Goal: Ask a question

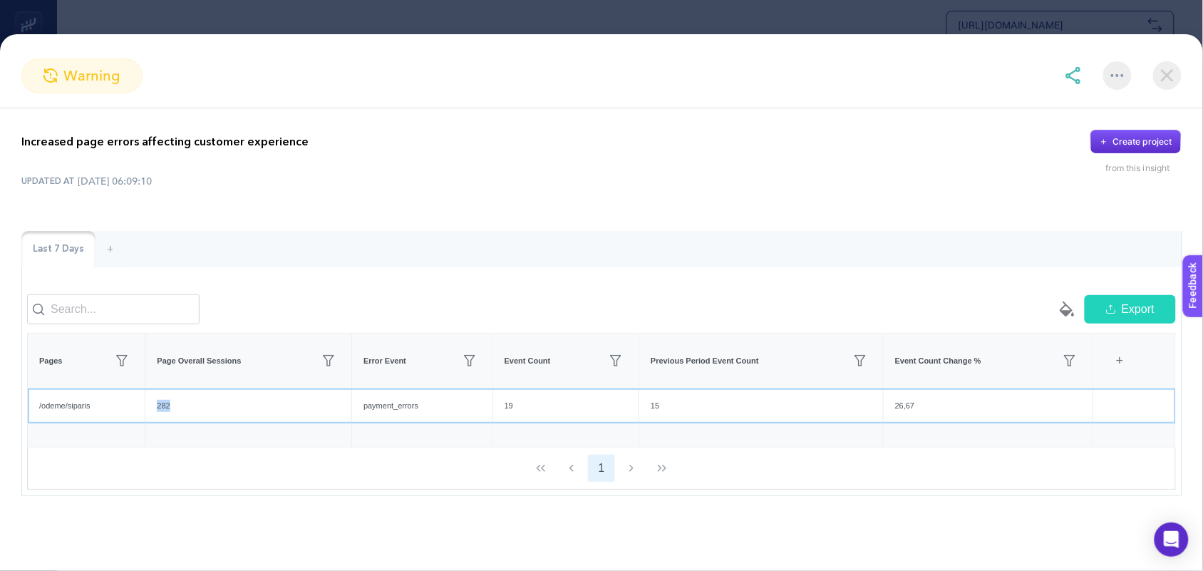
drag, startPoint x: 177, startPoint y: 423, endPoint x: 161, endPoint y: 422, distance: 15.7
click at [161, 422] on div "282" at bounding box center [248, 405] width 206 height 35
click at [180, 423] on div "282" at bounding box center [248, 405] width 206 height 35
drag, startPoint x: 93, startPoint y: 422, endPoint x: 0, endPoint y: 416, distance: 93.6
click at [0, 416] on div "Increased page errors affecting customer experience Create project from this in…" at bounding box center [601, 312] width 1203 height 409
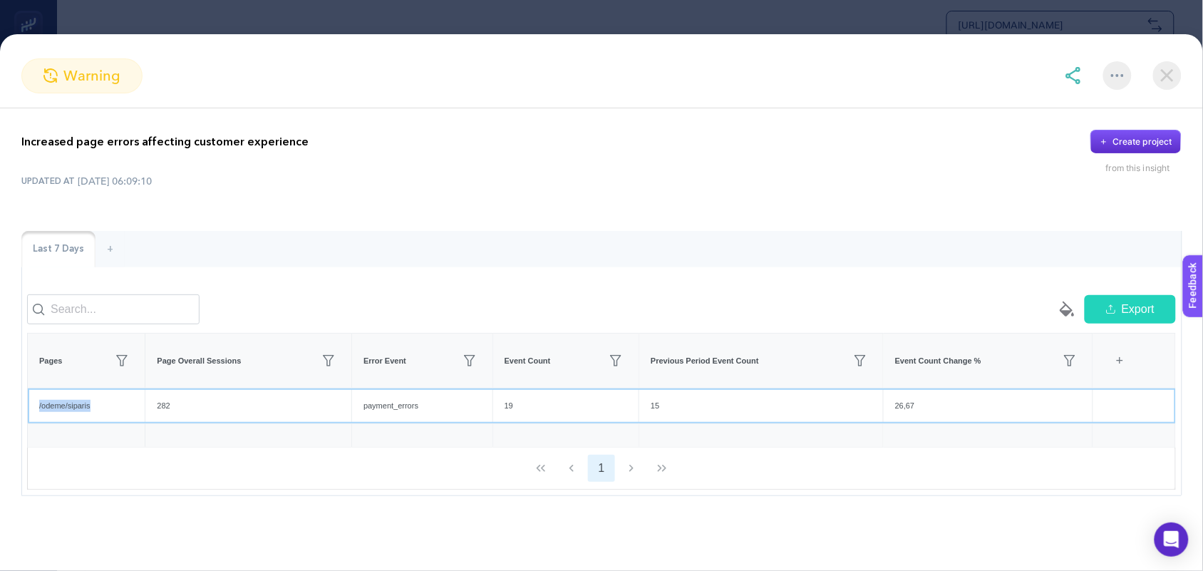
click at [119, 421] on div "/odeme/siparis" at bounding box center [86, 405] width 117 height 35
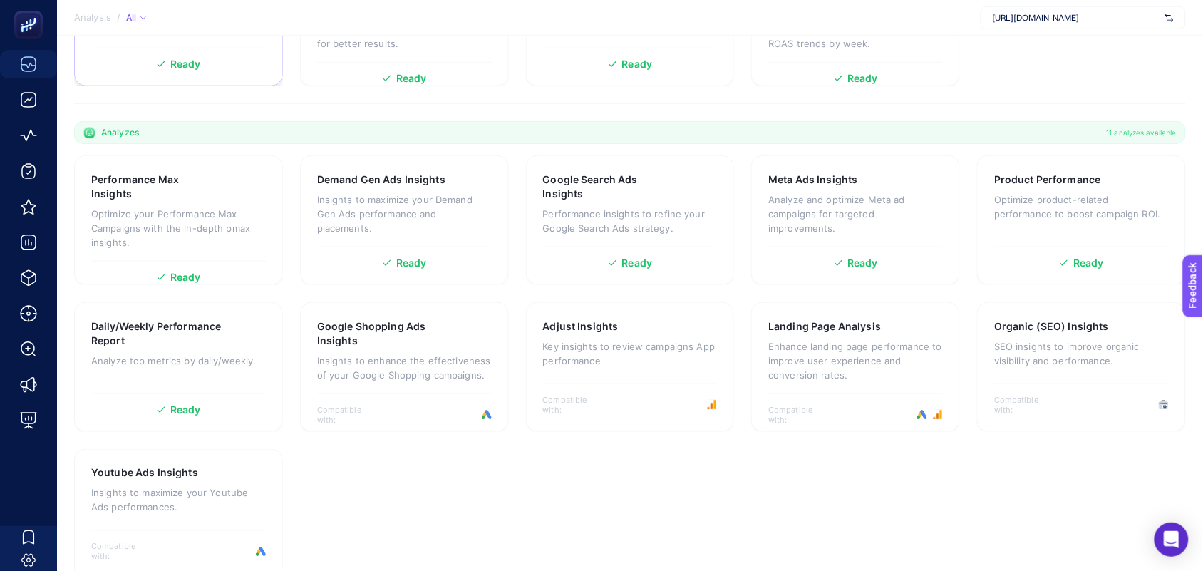
scroll to position [378, 0]
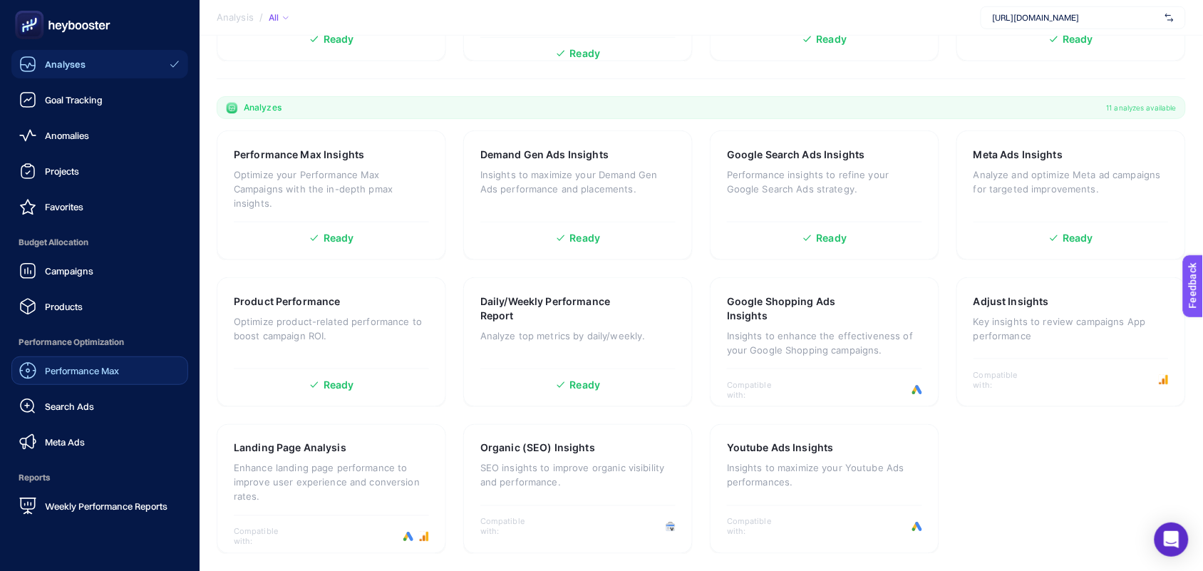
click at [98, 376] on div "Performance Max" at bounding box center [69, 370] width 100 height 17
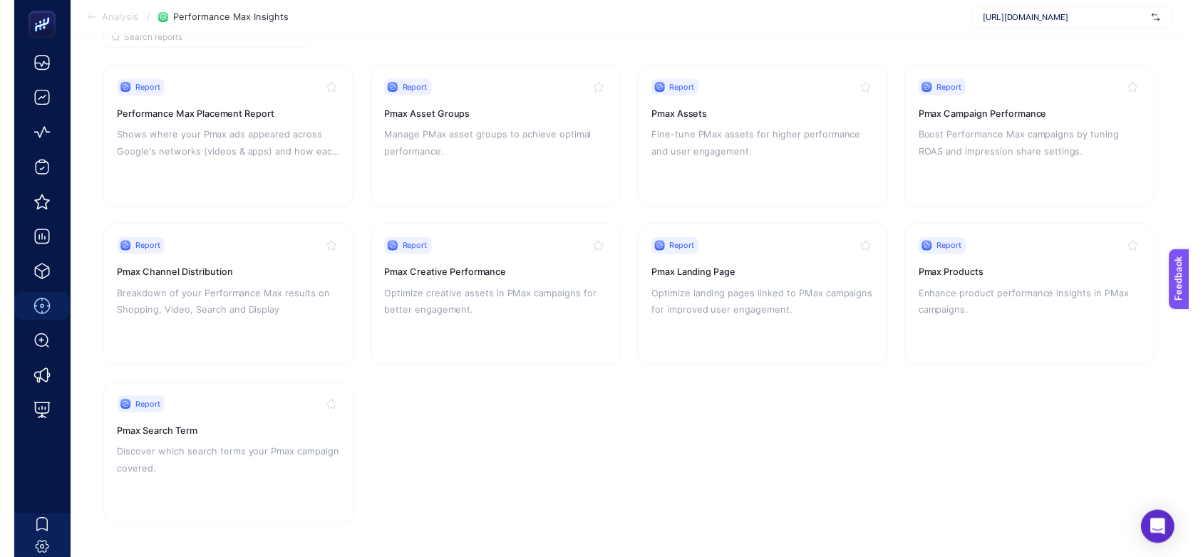
scroll to position [141, 0]
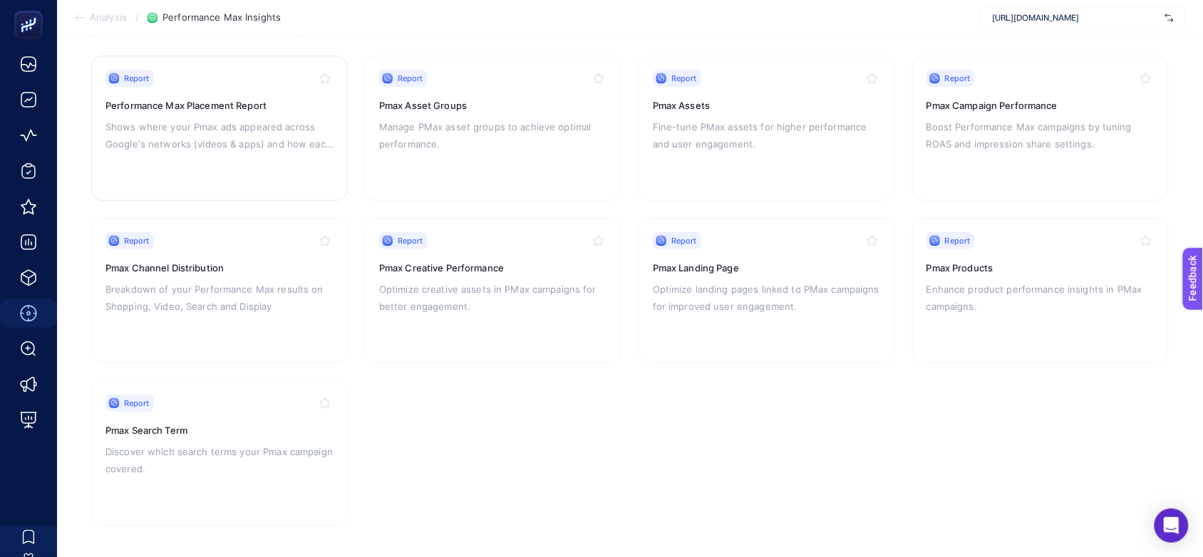
click at [232, 138] on p "Shows where your Pmax ads appeared across Google's networks (videos & apps) and…" at bounding box center [219, 135] width 228 height 34
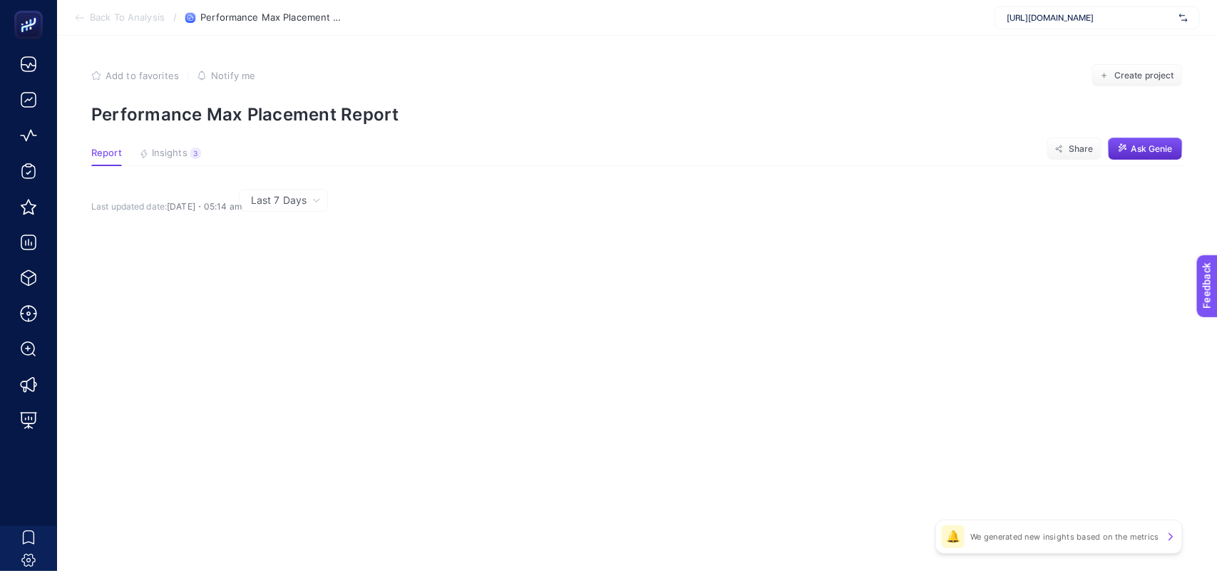
click at [273, 194] on span "Last 7 Days" at bounding box center [279, 200] width 56 height 14
click at [386, 203] on div "Last 7 Days Last 7 Days Last 30 Days" at bounding box center [634, 200] width 1087 height 23
click at [351, 165] on section "Report Insights 3 We generated new insights based on the metrics Share Ask [PER…" at bounding box center [636, 157] width 1091 height 19
click at [312, 205] on div "Last 7 Days" at bounding box center [285, 200] width 81 height 10
click at [283, 259] on li "Last 30 Days" at bounding box center [283, 256] width 81 height 26
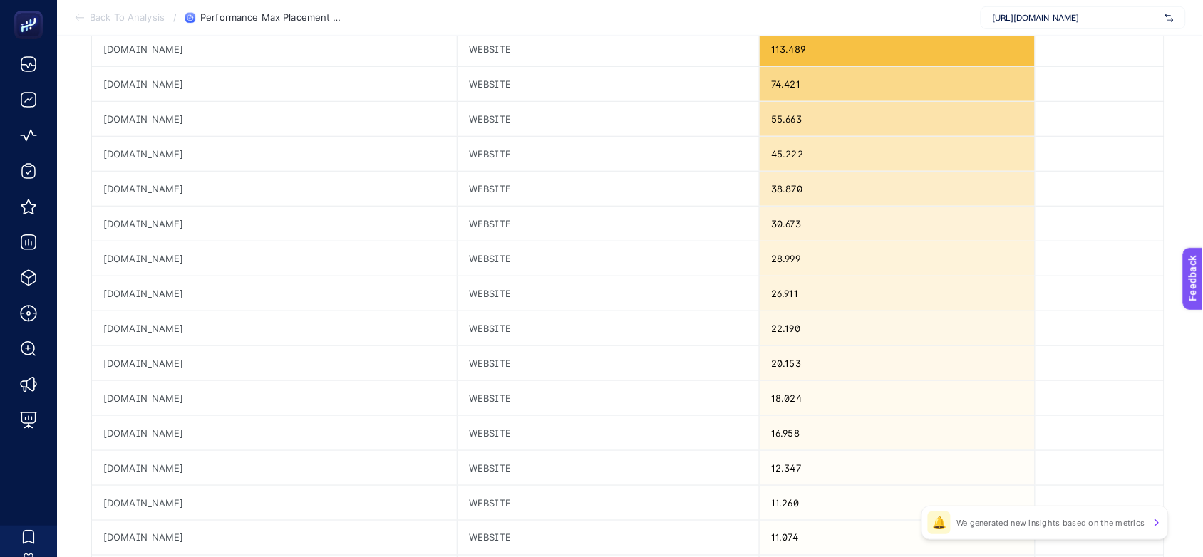
scroll to position [596, 0]
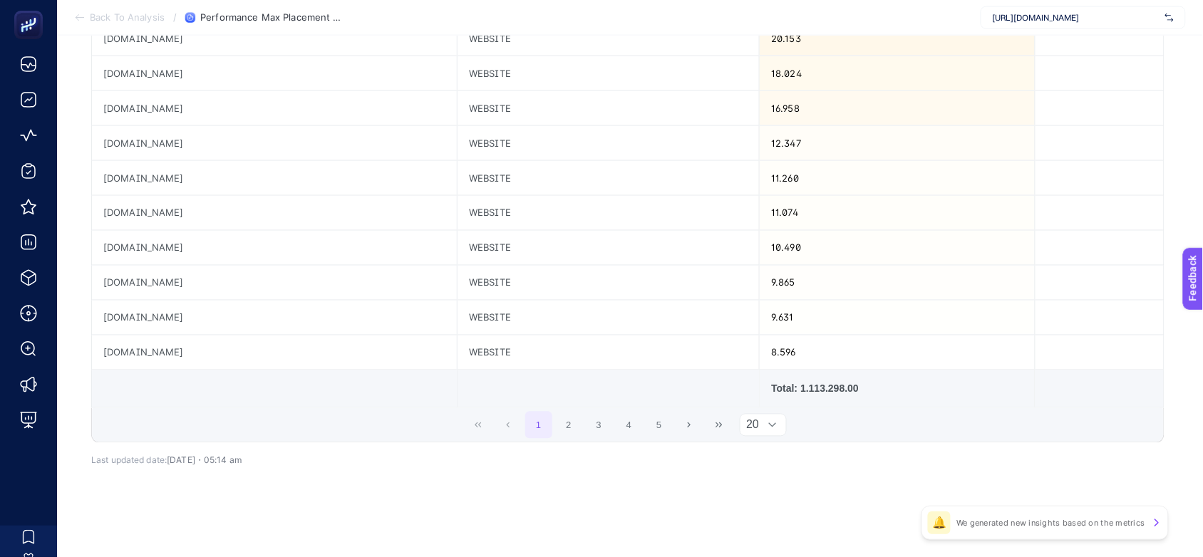
click at [768, 424] on div at bounding box center [772, 425] width 27 height 21
click at [766, 485] on li "50" at bounding box center [770, 489] width 46 height 29
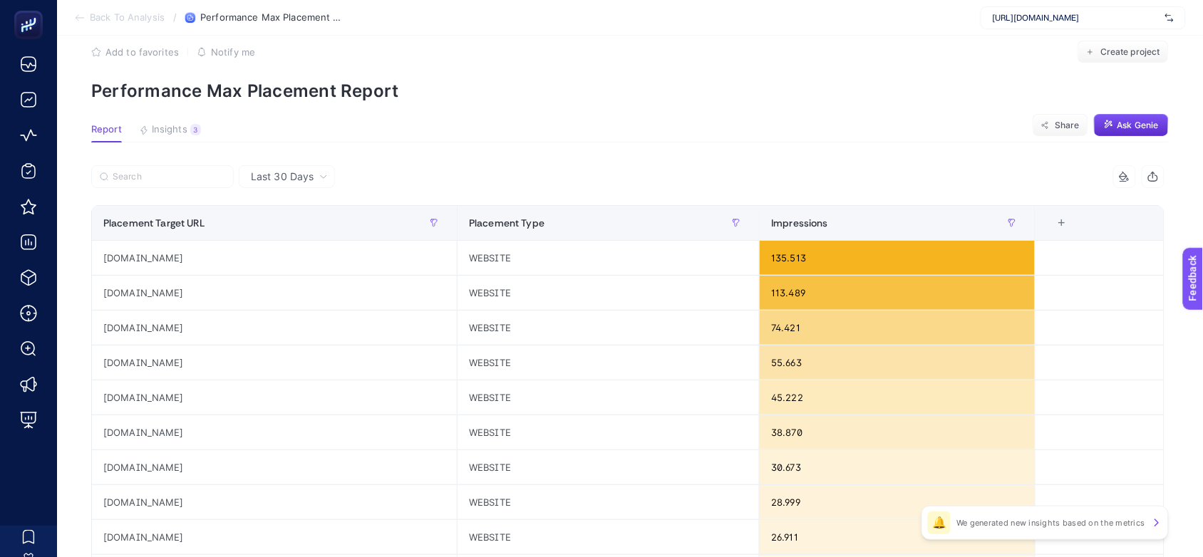
scroll to position [0, 9]
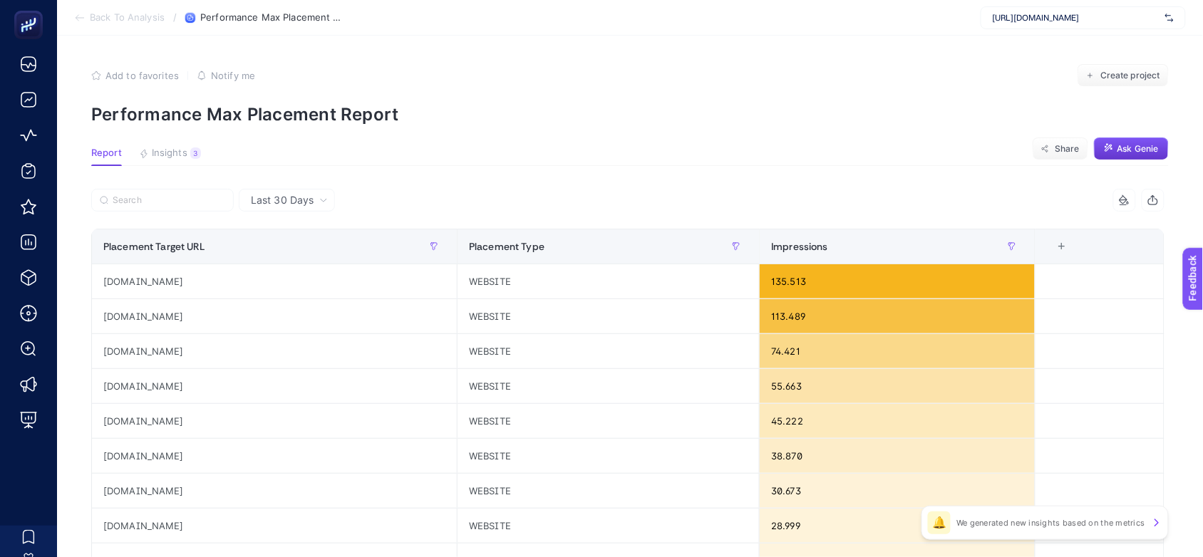
click at [1113, 147] on icon "button" at bounding box center [1109, 148] width 11 height 11
click at [1107, 150] on button "Opening…" at bounding box center [1131, 149] width 75 height 23
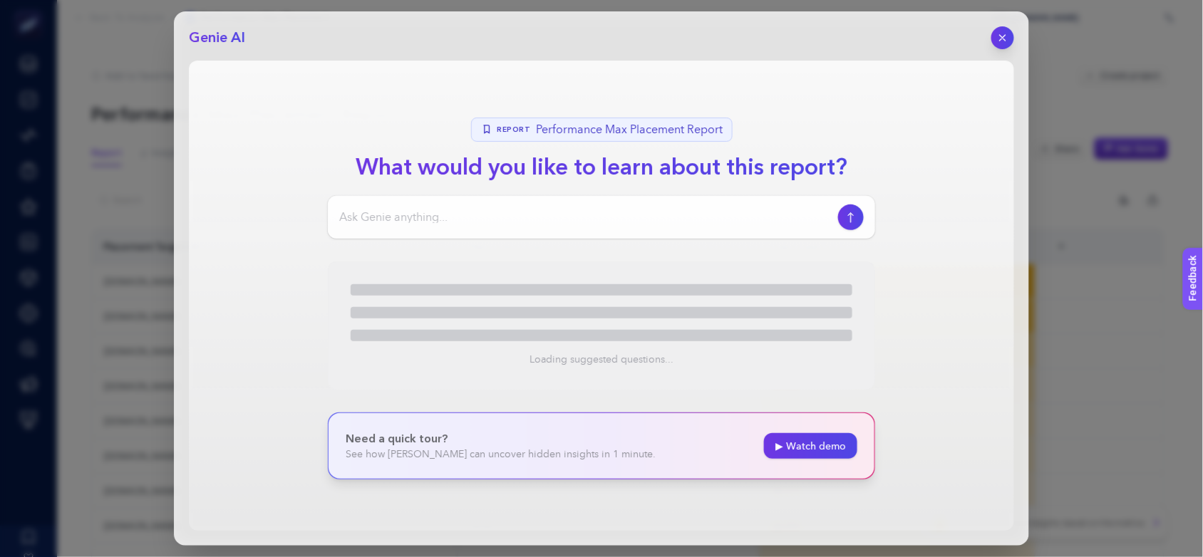
click at [594, 220] on input at bounding box center [585, 217] width 493 height 17
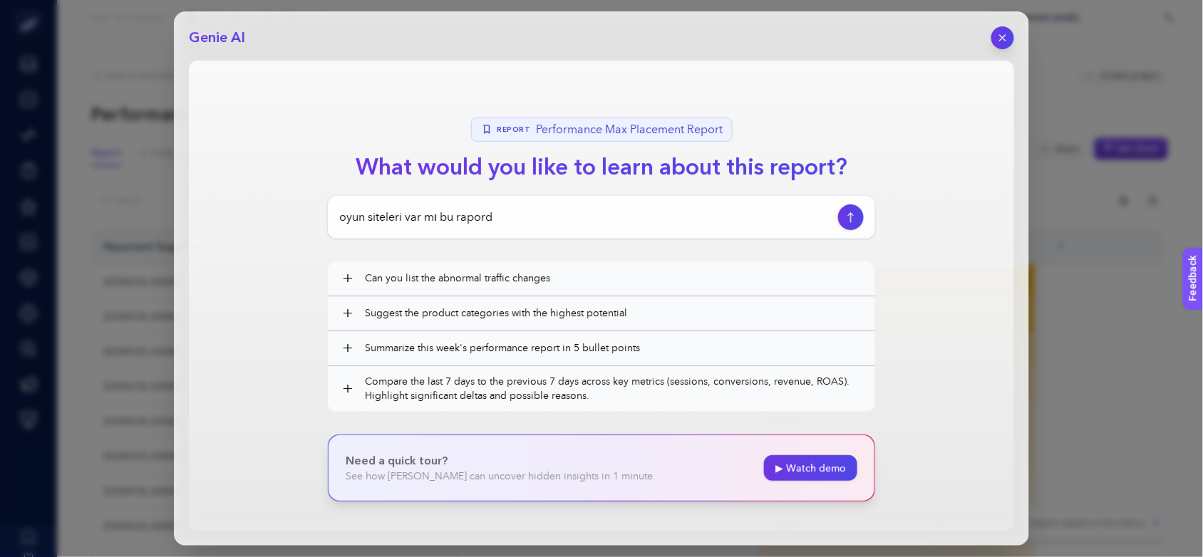
type input "oyun siteleri var mı bu raporda"
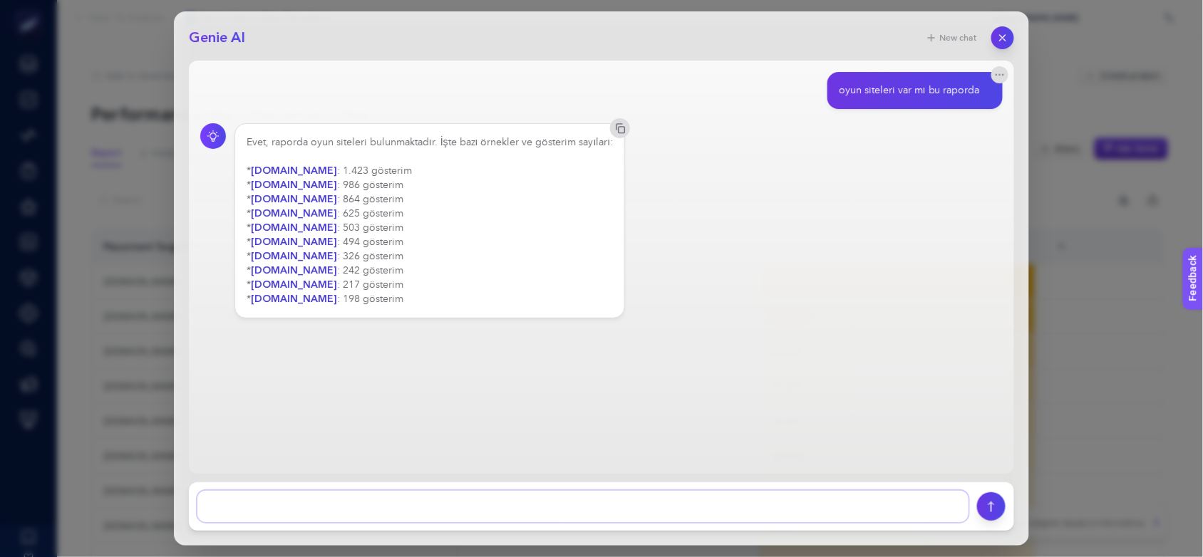
click at [330, 503] on textarea at bounding box center [582, 506] width 771 height 31
type textarea "çocuk ile ilgili siteler hangileri"
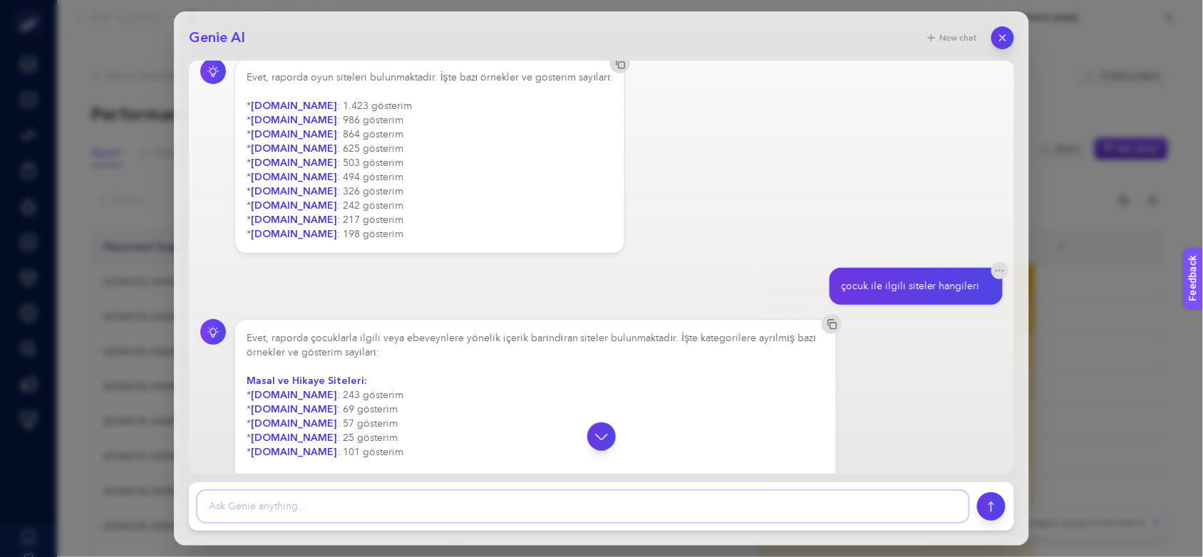
scroll to position [64, 0]
click at [1002, 36] on icon "button" at bounding box center [1003, 38] width 12 height 12
